Goal: Ask a question: Seek information or help from site administrators or community

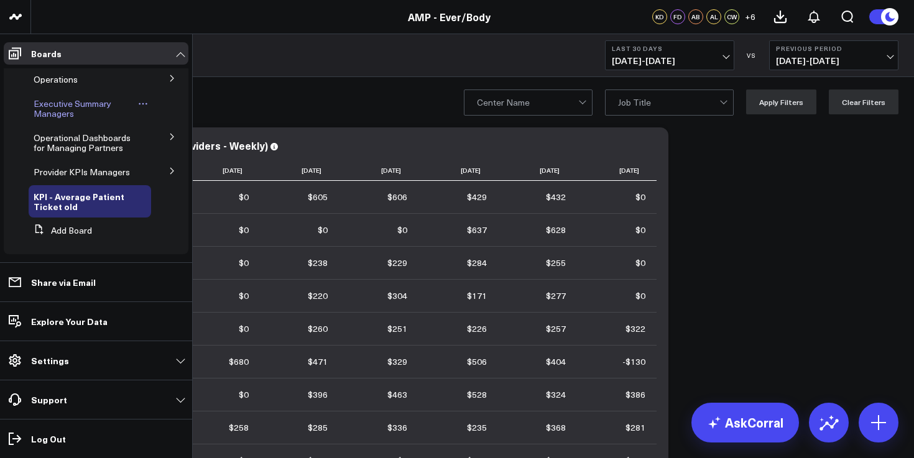
click at [44, 108] on span "Executive Summary Managers" at bounding box center [73, 109] width 78 height 22
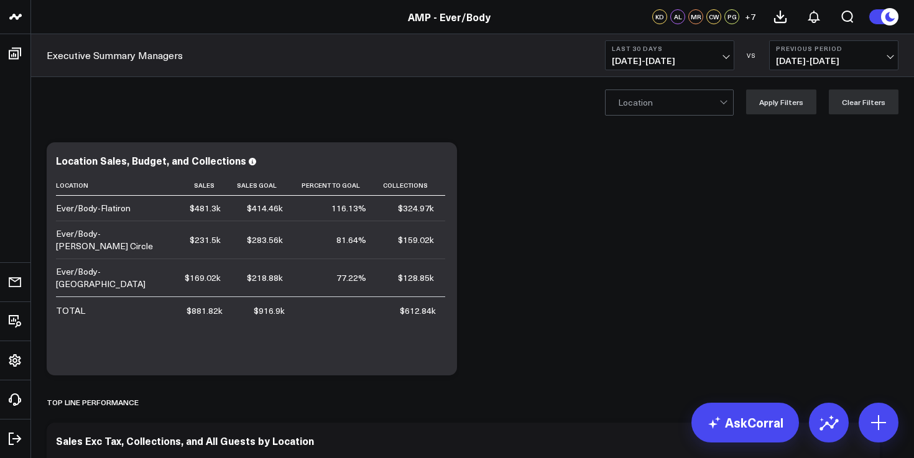
click at [675, 62] on span "[DATE] - [DATE]" at bounding box center [670, 61] width 116 height 10
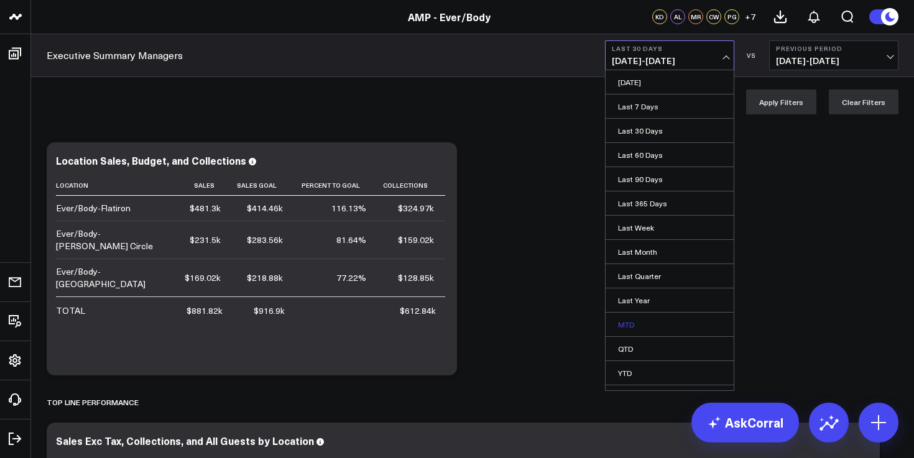
click at [660, 329] on link "MTD" at bounding box center [670, 325] width 128 height 24
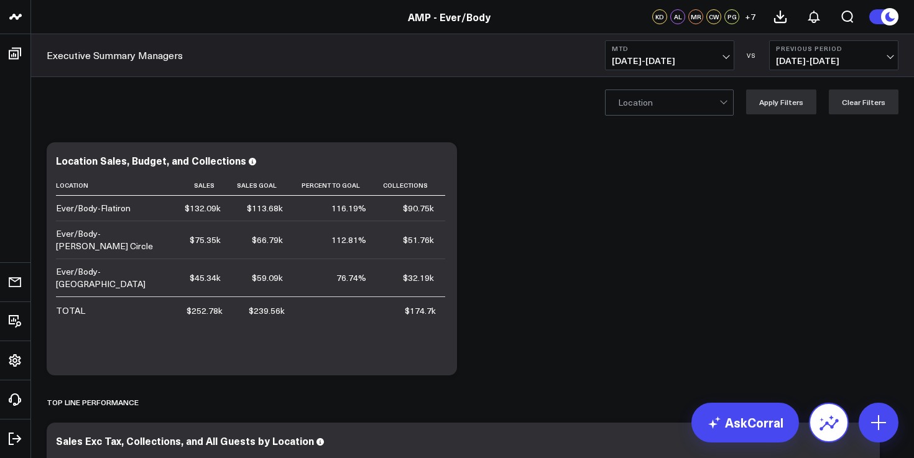
click at [817, 432] on button at bounding box center [829, 423] width 40 height 40
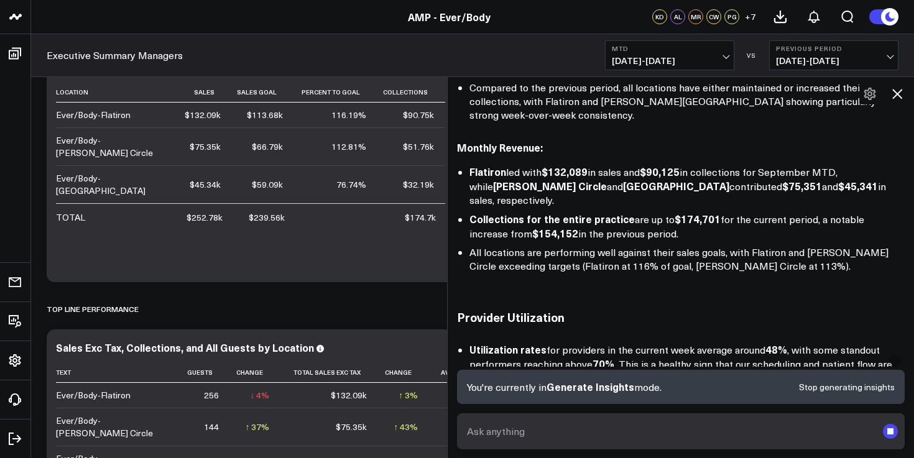
scroll to position [289, 0]
click at [606, 422] on textarea at bounding box center [670, 431] width 413 height 22
type textarea "Flatiron August vs September same perio"
click at [891, 57] on span "[DATE] - [DATE]" at bounding box center [834, 61] width 116 height 10
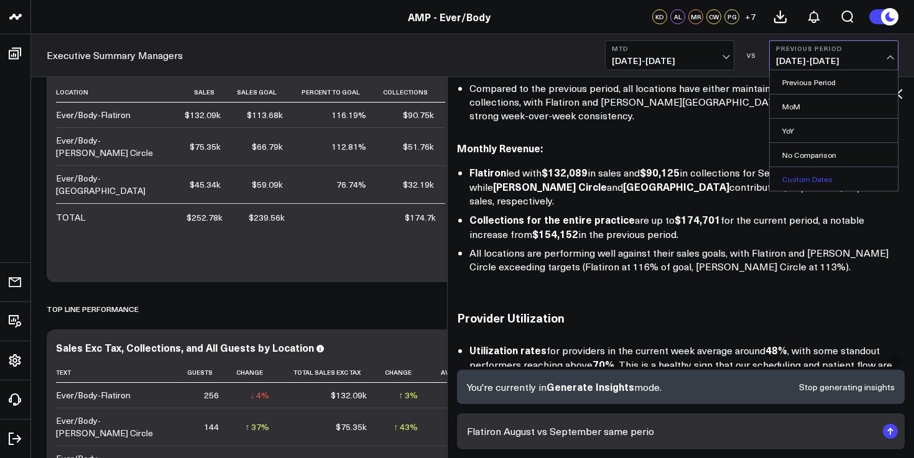
click at [828, 183] on link "Custom Dates" at bounding box center [834, 179] width 128 height 24
select select "8"
select select "2025"
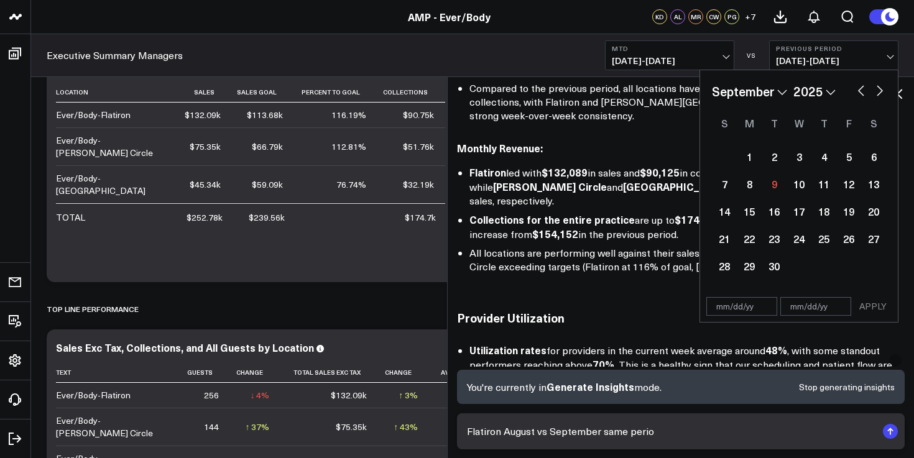
click at [861, 85] on button "button" at bounding box center [861, 89] width 12 height 15
select select "7"
select select "2025"
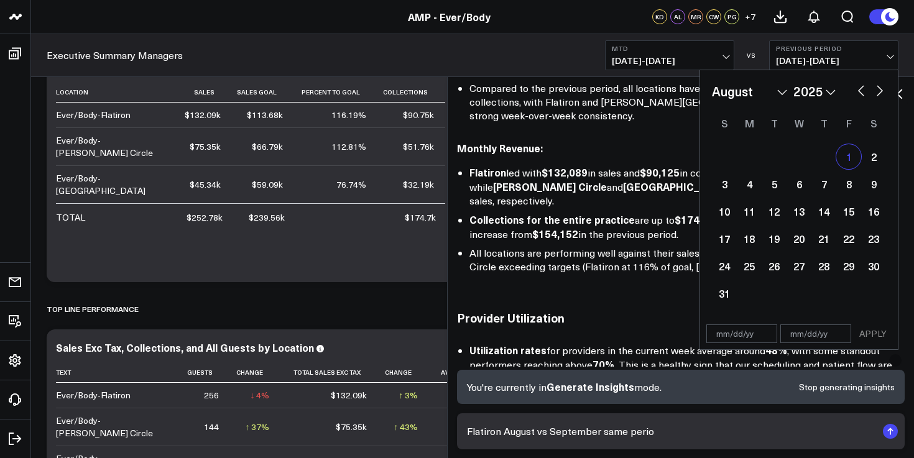
click at [848, 158] on div "1" at bounding box center [848, 156] width 25 height 25
type input "[DATE]"
select select "7"
select select "2025"
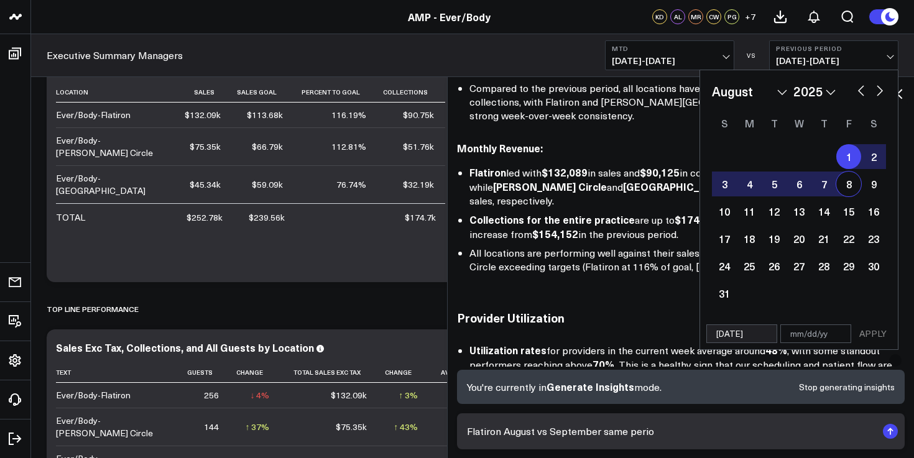
click at [858, 188] on div "8" at bounding box center [848, 184] width 25 height 25
select select "7"
select select "2025"
type input "[DATE]"
click at [869, 340] on button "APPLY" at bounding box center [872, 334] width 37 height 19
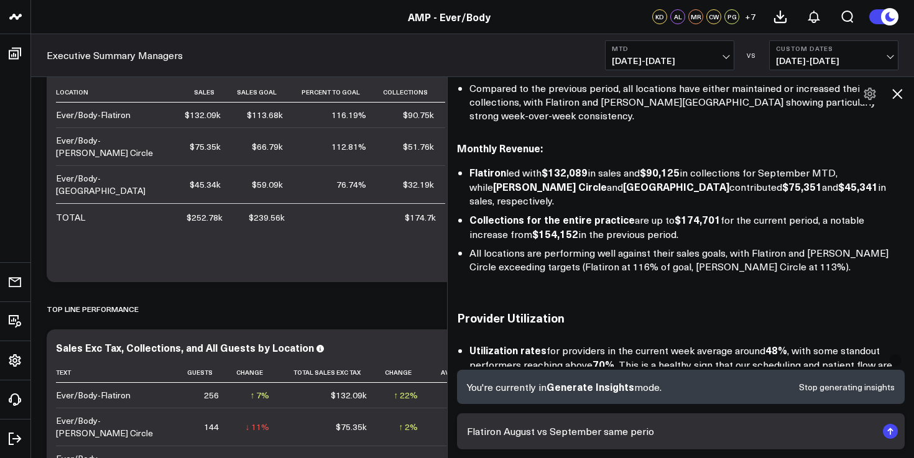
click at [679, 434] on textarea "Flatiron August vs September same perio" at bounding box center [670, 431] width 413 height 22
type textarea "Flatiron August vs September same period"
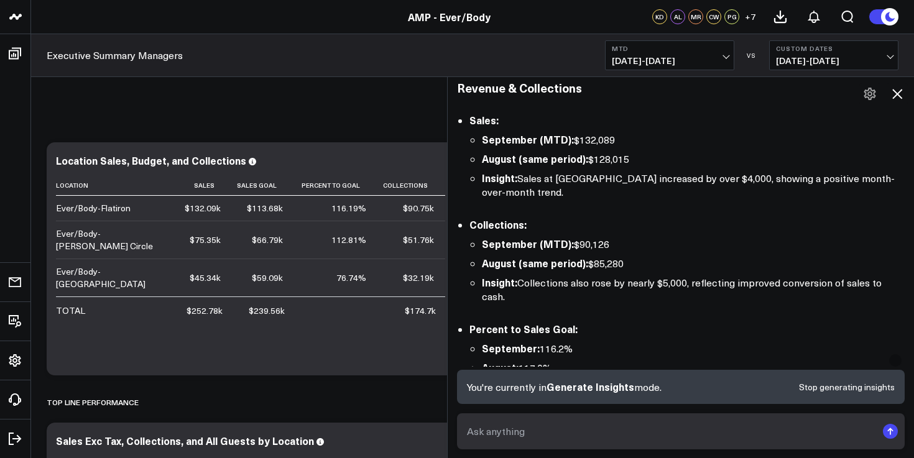
scroll to position [1460, 0]
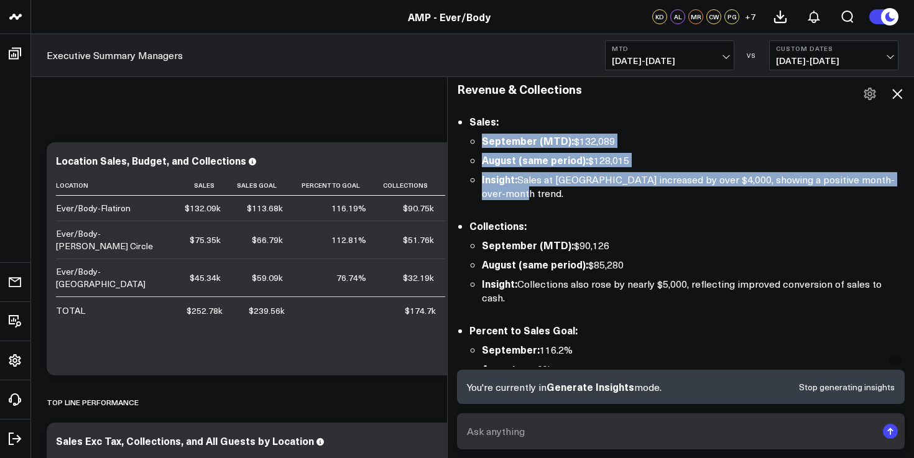
drag, startPoint x: 603, startPoint y: 147, endPoint x: 482, endPoint y: 98, distance: 130.8
click at [482, 134] on ul "September (MTD): $132,089 August (same period): $128,015 Insight: Sales at [GEO…" at bounding box center [687, 167] width 435 height 67
copy ul "September (MTD): $132,089 August (same period): $128,015 Insight: Sales at [GEO…"
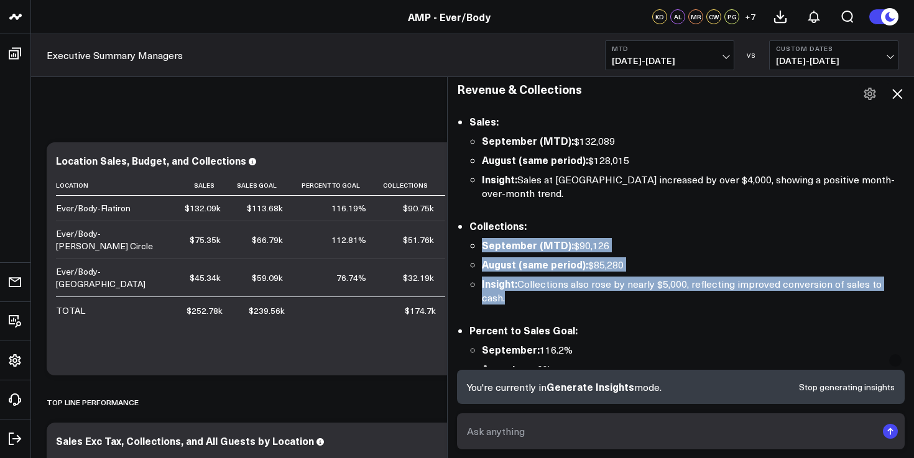
drag, startPoint x: 483, startPoint y: 198, endPoint x: 570, endPoint y: 263, distance: 108.5
copy div "September (MTD): $90,126 August (same period): $85,280 Insight: Collections als…"
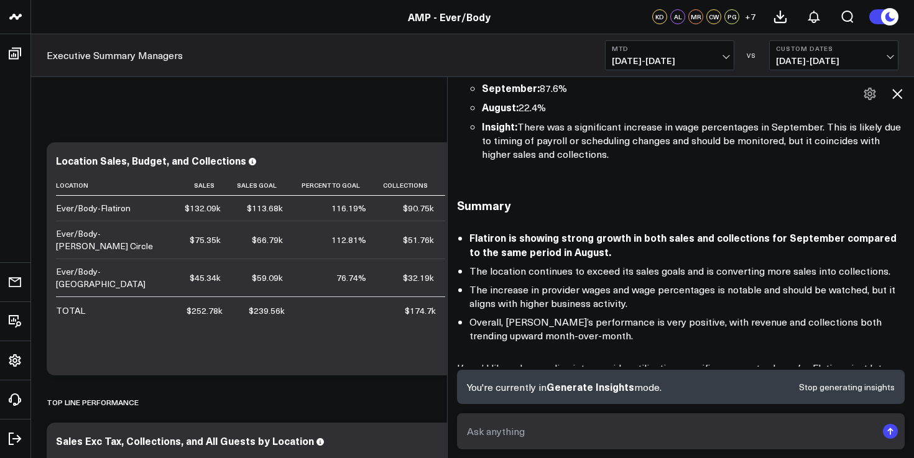
scroll to position [2307, 0]
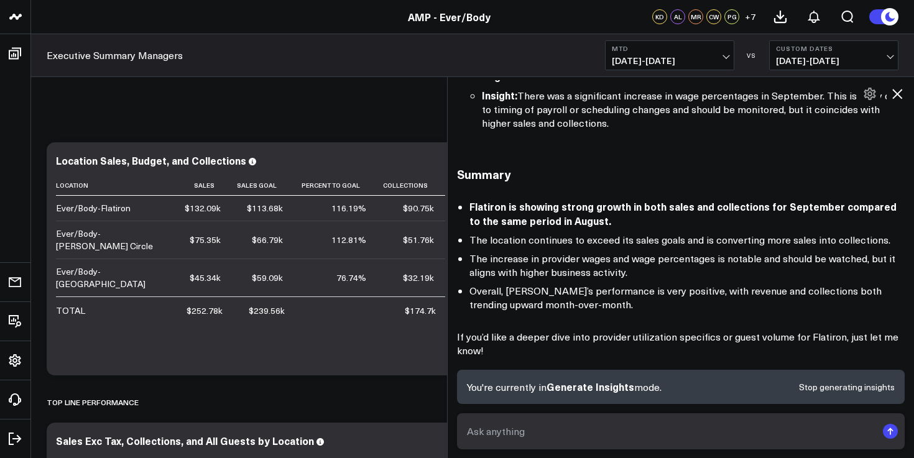
click at [517, 426] on textarea at bounding box center [670, 431] width 413 height 22
type textarea "utlization flatiron mtd"
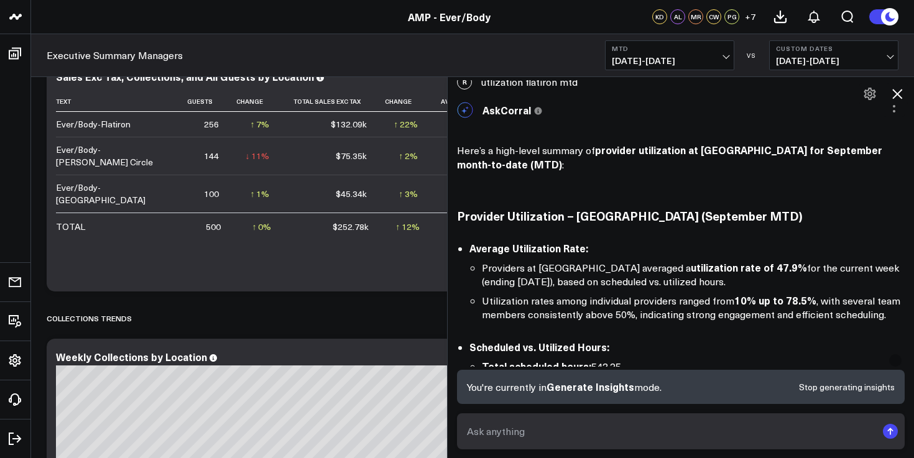
scroll to position [366, 0]
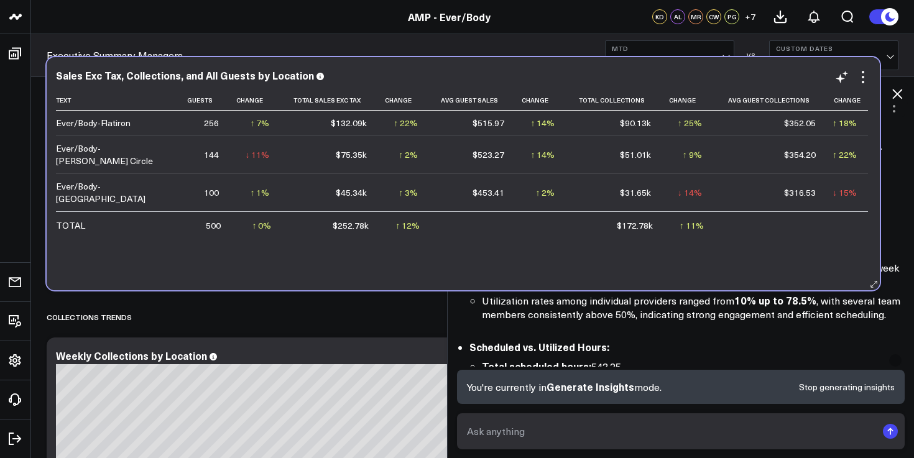
click at [377, 234] on div "Text Guests Change Total Sales Exc Tax Change Avg Guest Sales Change Total Coll…" at bounding box center [463, 184] width 815 height 188
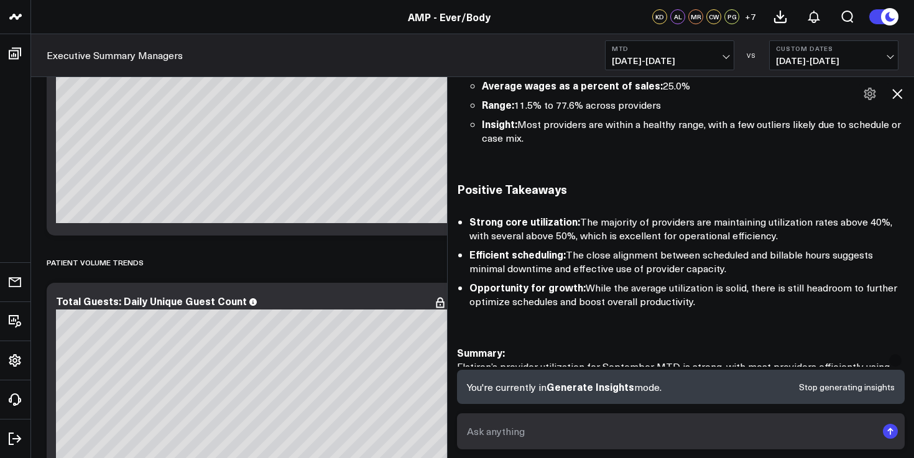
scroll to position [3163, 0]
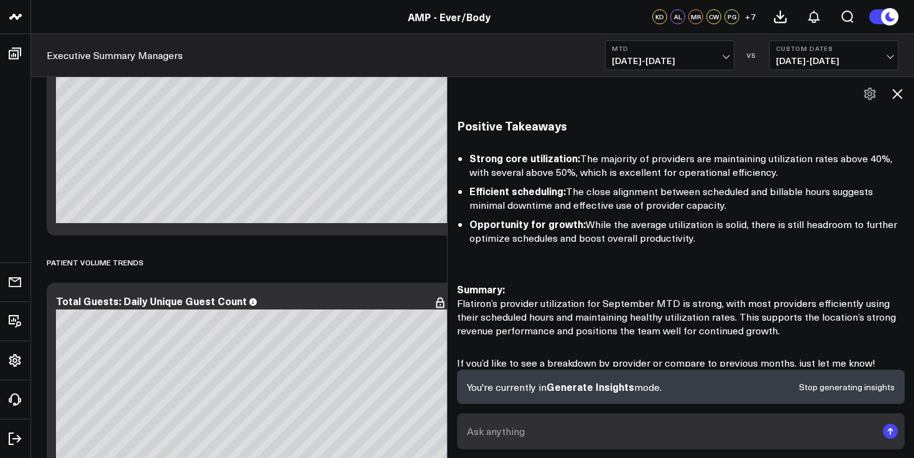
click at [559, 426] on textarea at bounding box center [670, 431] width 413 height 22
type textarea "retail flatiron mtd"
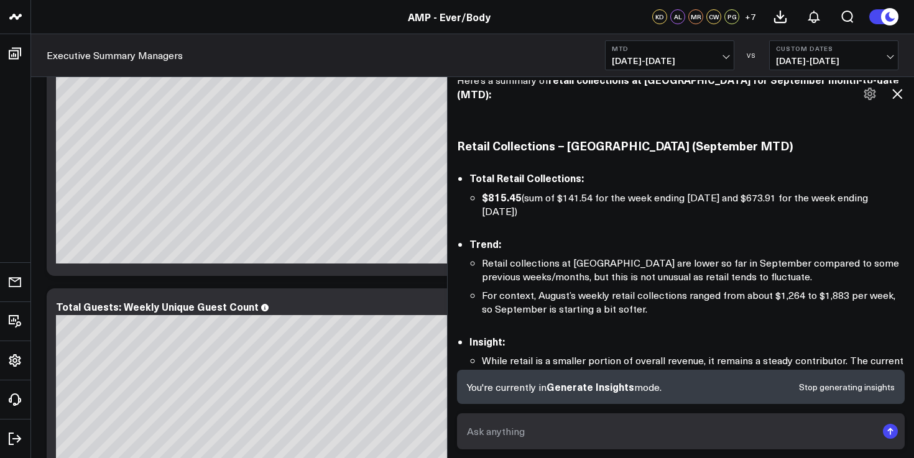
scroll to position [3685, 0]
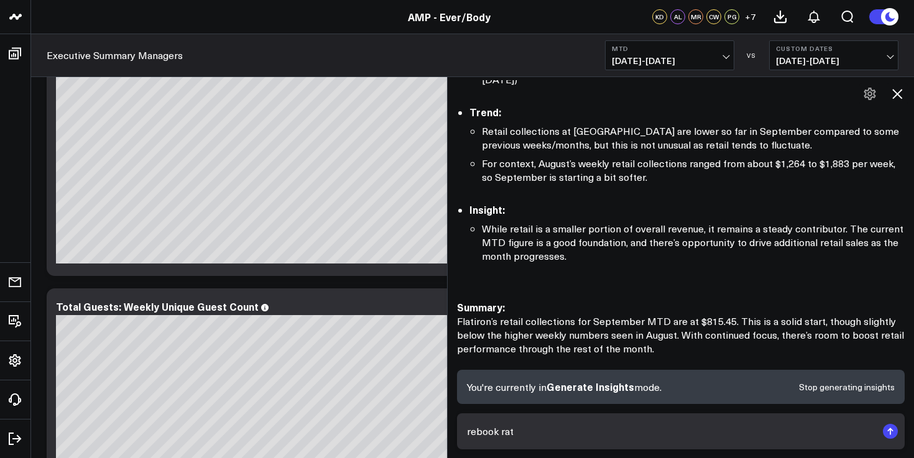
type textarea "rebook rate"
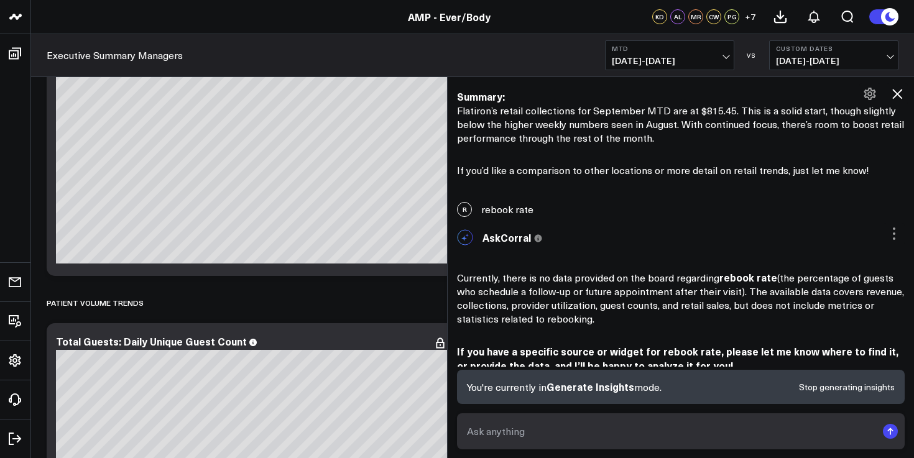
scroll to position [3879, 0]
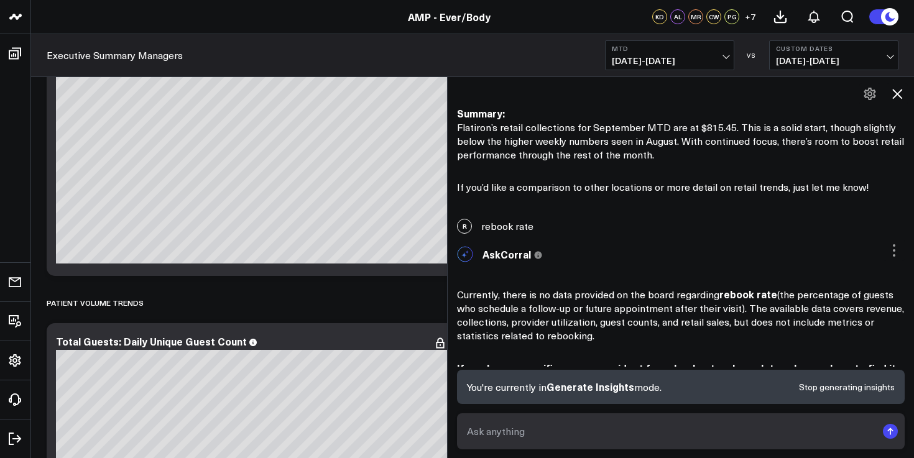
click at [570, 443] on form at bounding box center [681, 432] width 448 height 36
click at [554, 440] on textarea at bounding box center [670, 431] width 413 height 22
type textarea "rebook flatiron"
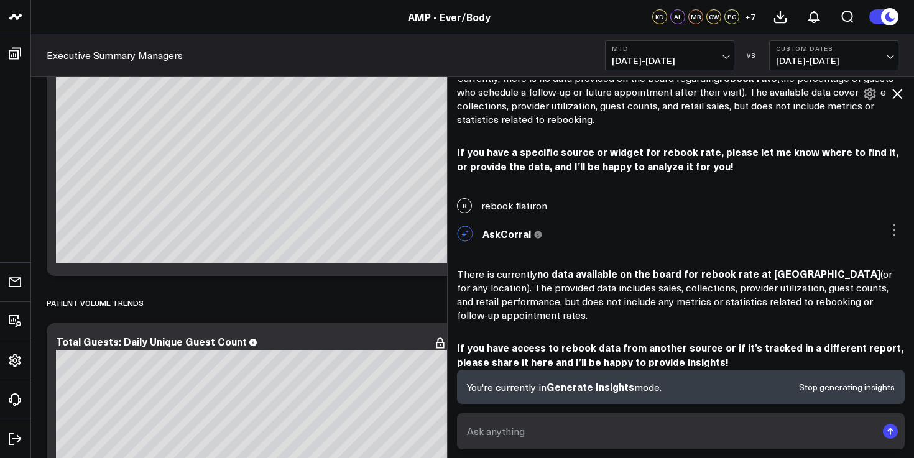
scroll to position [4073, 0]
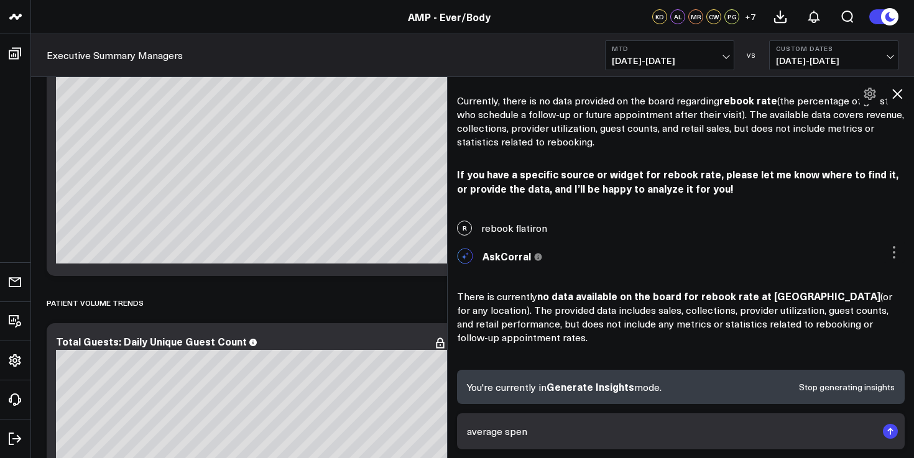
type textarea "average spend"
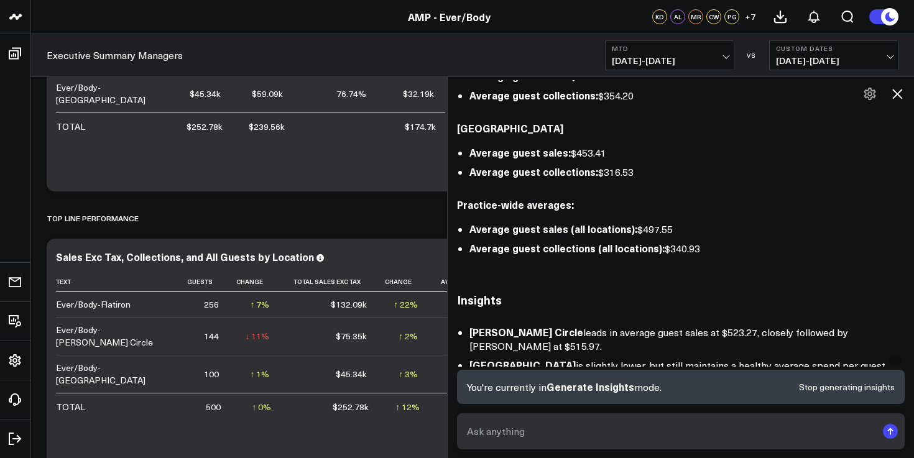
scroll to position [4807, 0]
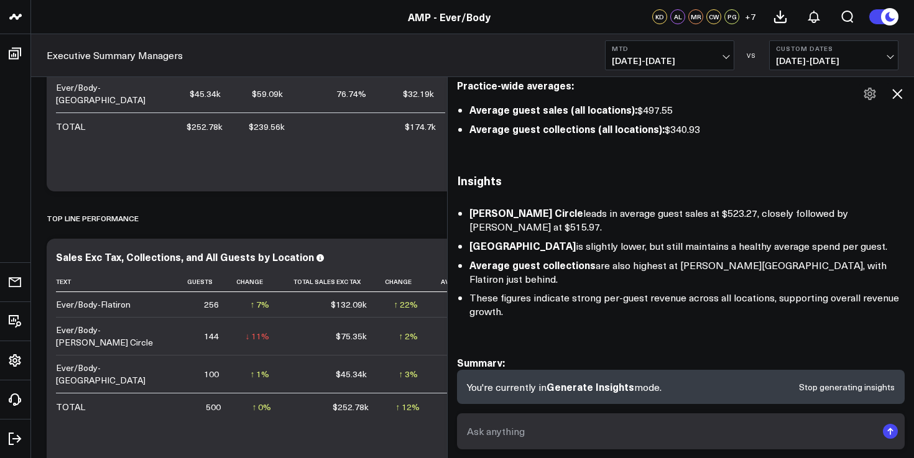
click at [595, 428] on textarea at bounding box center [670, 431] width 413 height 22
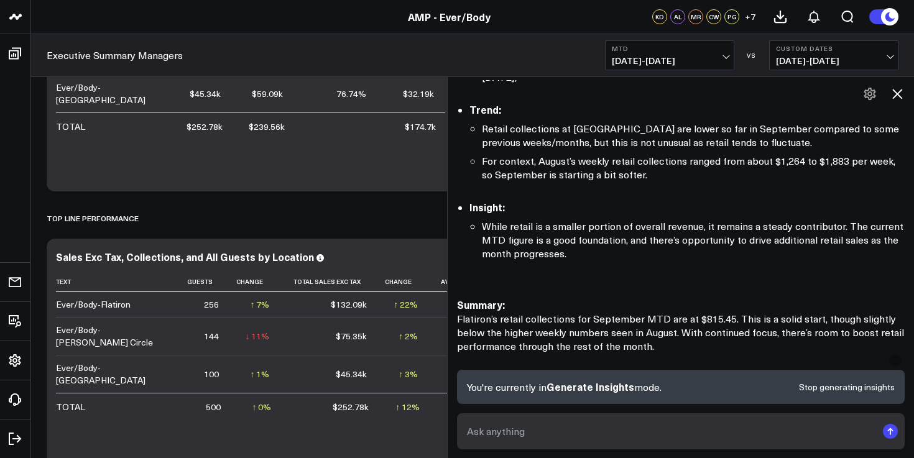
scroll to position [3686, 0]
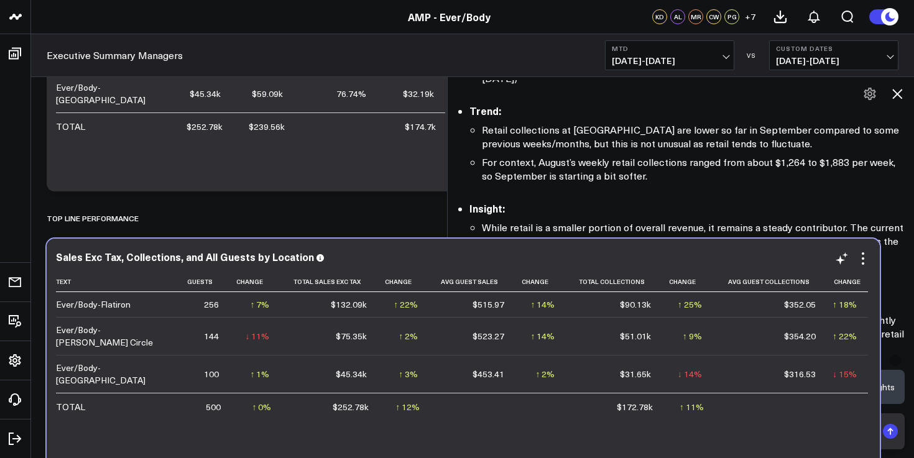
click at [291, 313] on td "$132.09k" at bounding box center [329, 304] width 98 height 25
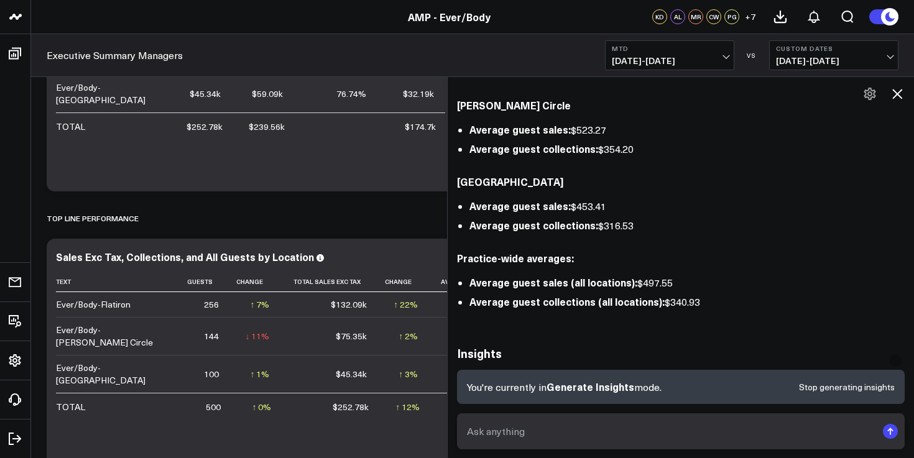
scroll to position [4807, 0]
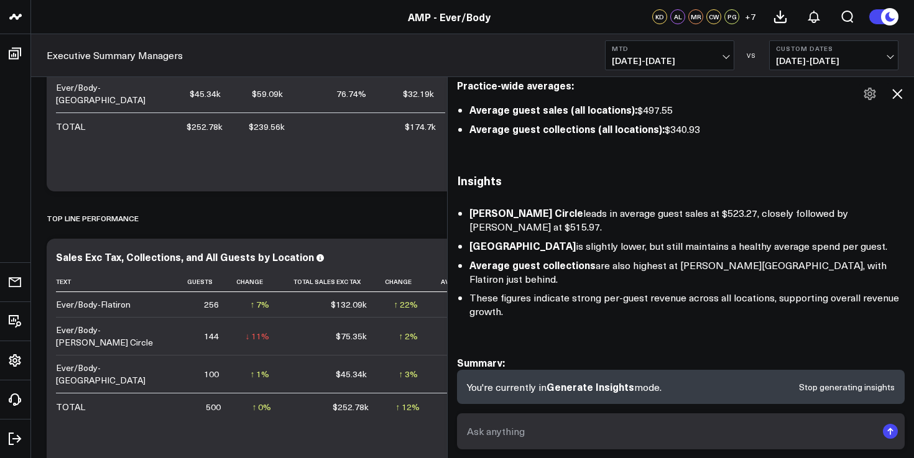
click at [568, 426] on textarea at bounding box center [670, 431] width 413 height 22
type textarea "average spend flatiron same period"
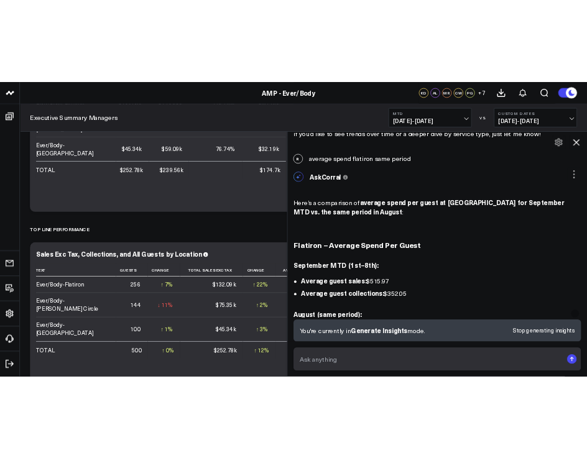
scroll to position [5142, 0]
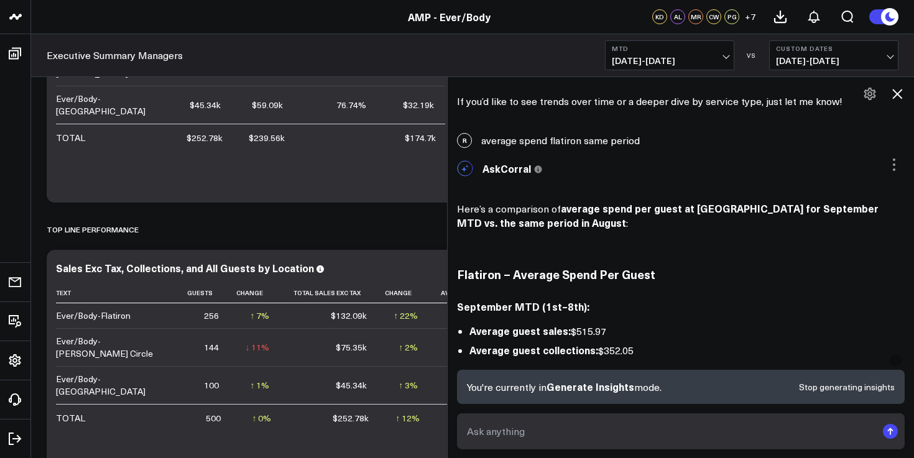
drag, startPoint x: 637, startPoint y: 200, endPoint x: 463, endPoint y: 154, distance: 180.9
click at [463, 300] on div "September MTD (1st–8th): Average guest sales: $515.97 Average guest collections…" at bounding box center [681, 329] width 448 height 58
click at [463, 300] on strong "September MTD (1st–8th):" at bounding box center [523, 307] width 132 height 14
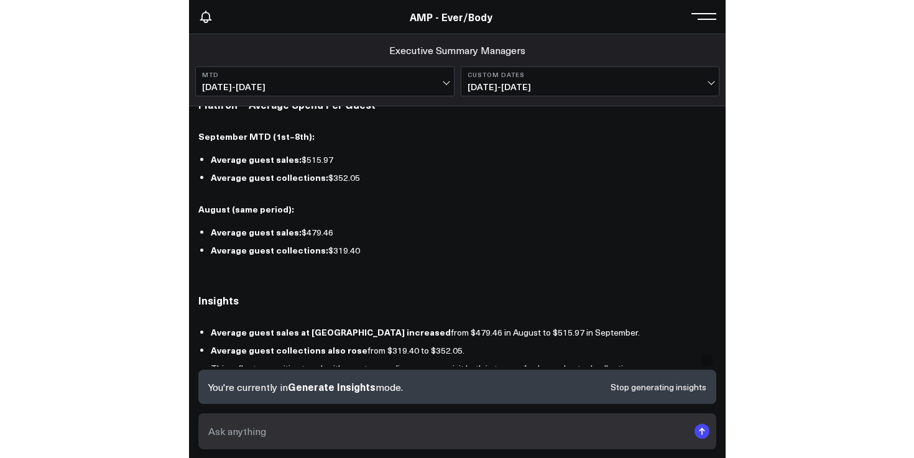
scroll to position [4646, 0]
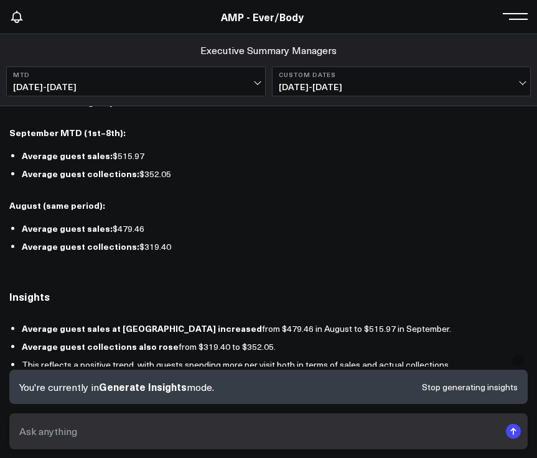
click at [331, 322] on li "Average guest sales at [GEOGRAPHIC_DATA] increased from $479.46 in August to $5…" at bounding box center [264, 328] width 485 height 13
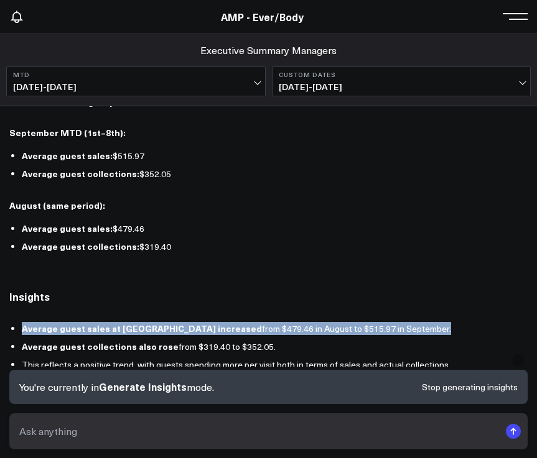
click at [331, 322] on li "Average guest sales at [GEOGRAPHIC_DATA] increased from $479.46 in August to $5…" at bounding box center [264, 328] width 485 height 13
copy ul "Average guest sales at [GEOGRAPHIC_DATA] increased from $479.46 in August to $5…"
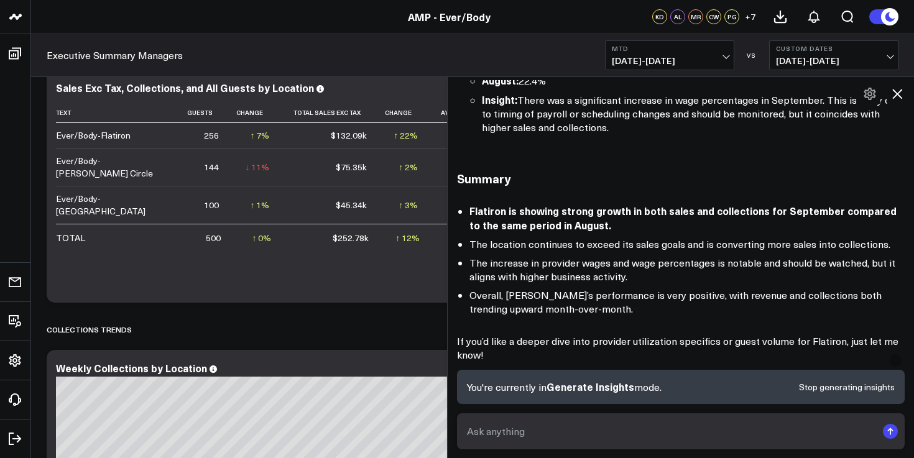
scroll to position [2303, 0]
click at [489, 438] on textarea at bounding box center [670, 431] width 413 height 22
type textarea "g"
type textarea "guests"
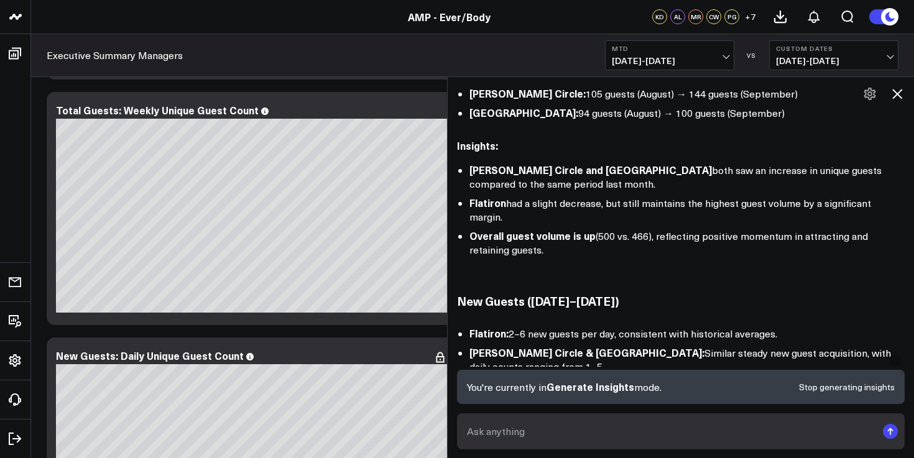
scroll to position [6257, 0]
